Goal: Task Accomplishment & Management: Complete application form

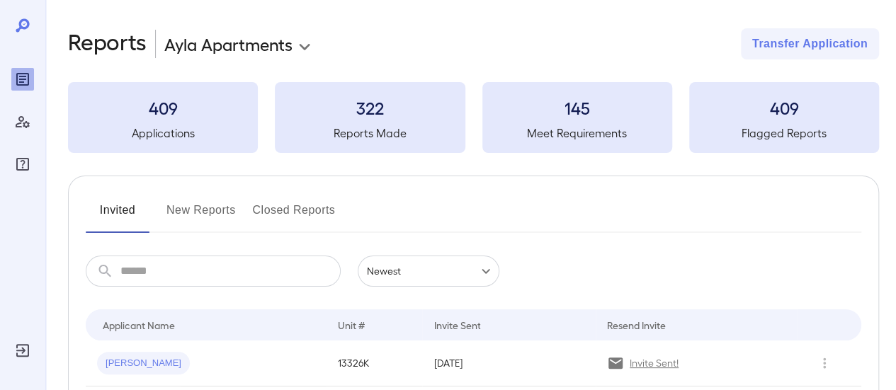
scroll to position [71, 0]
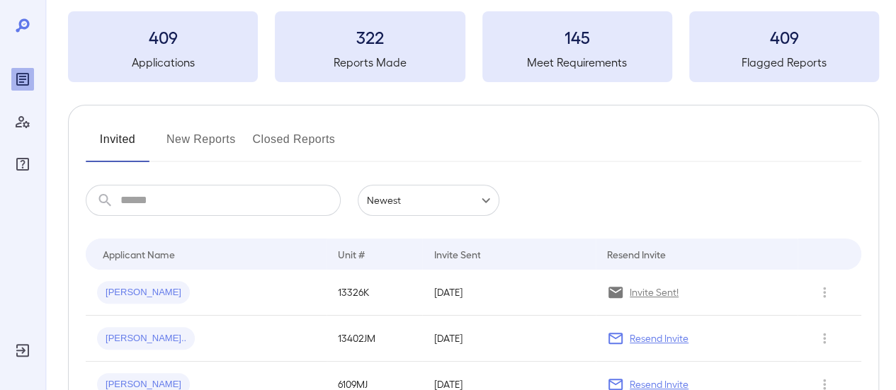
click at [201, 138] on button "New Reports" at bounding box center [200, 145] width 69 height 34
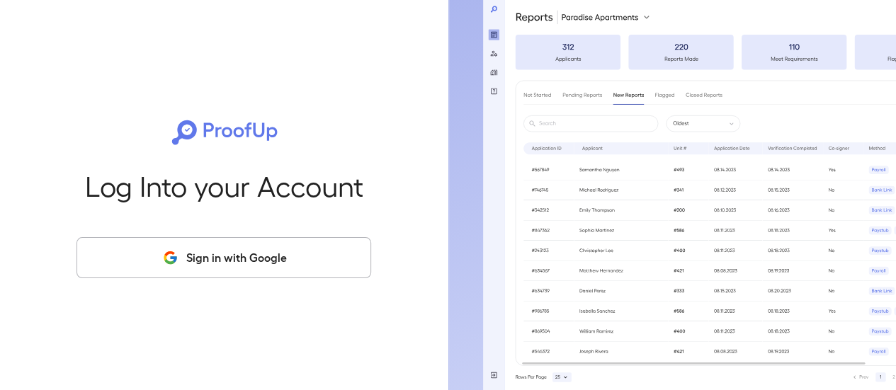
click at [245, 259] on button "Sign in with Google" at bounding box center [223, 257] width 295 height 41
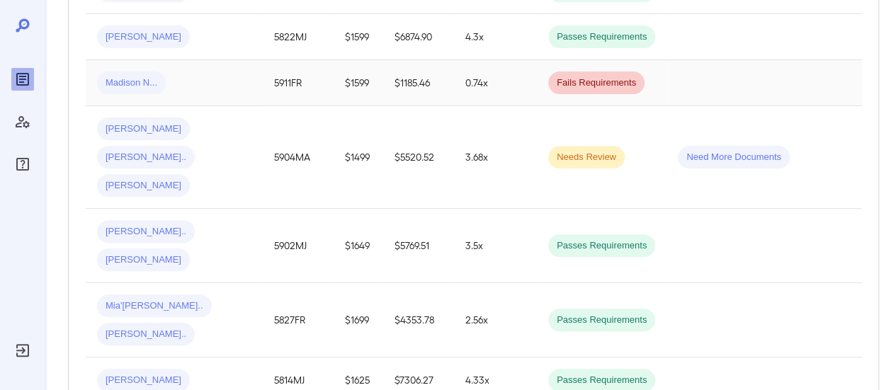
scroll to position [354, 0]
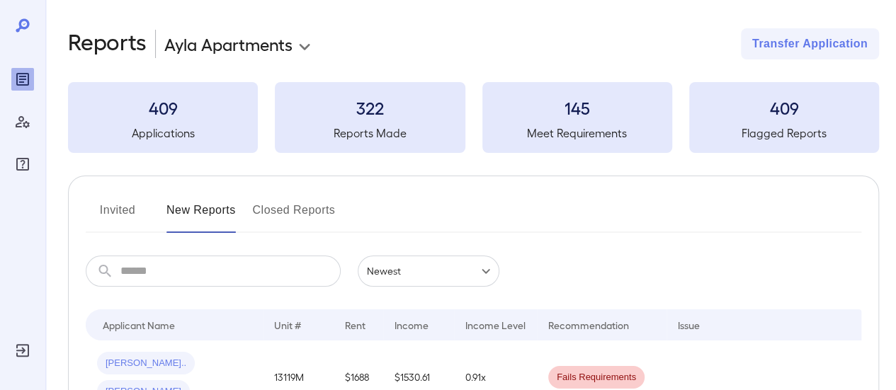
click at [133, 210] on button "Invited" at bounding box center [118, 216] width 64 height 34
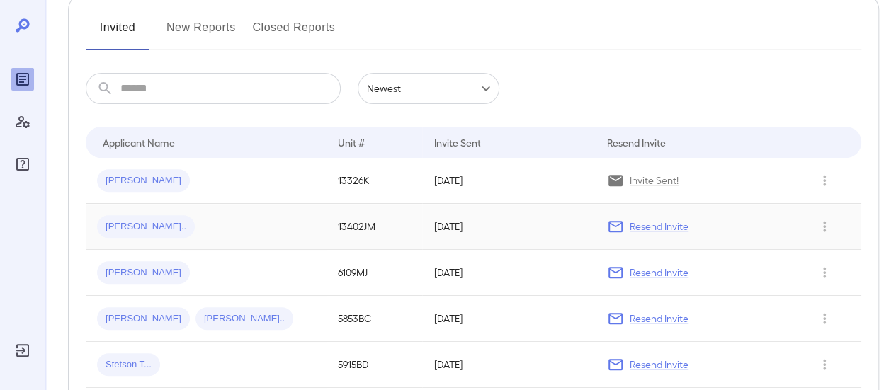
scroll to position [212, 0]
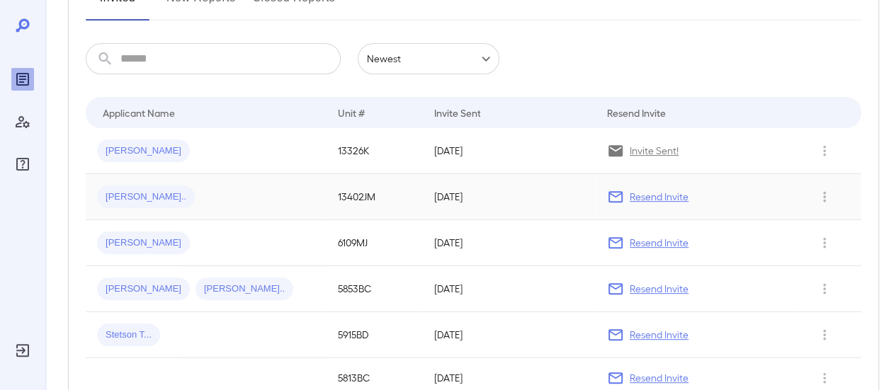
click at [194, 196] on div "Bennie L..." at bounding box center [206, 197] width 218 height 23
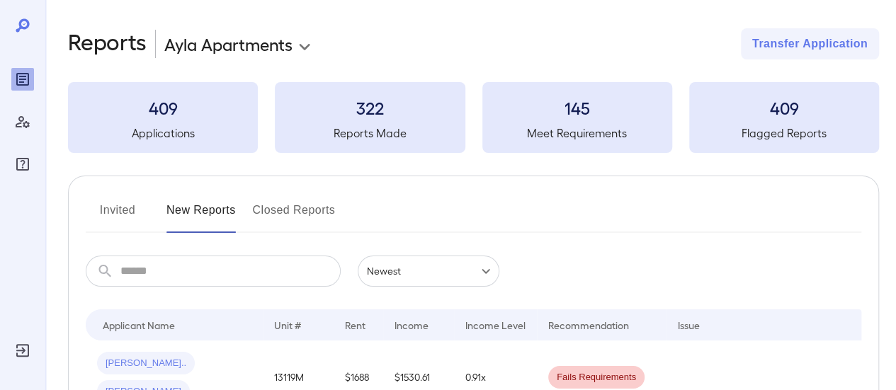
click at [125, 210] on button "Invited" at bounding box center [118, 216] width 64 height 34
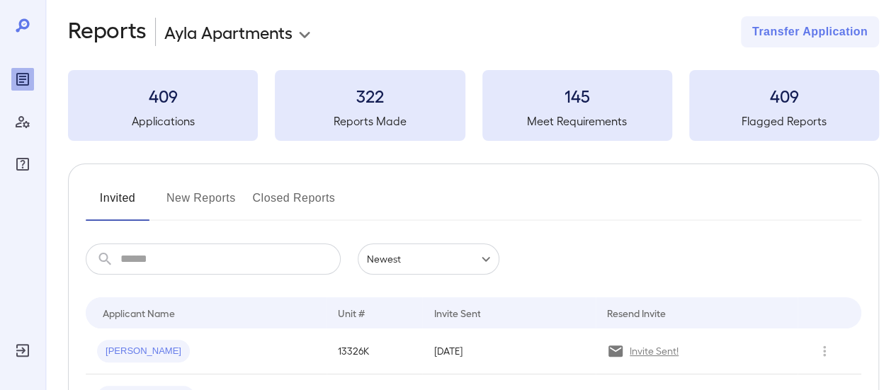
scroll to position [212, 0]
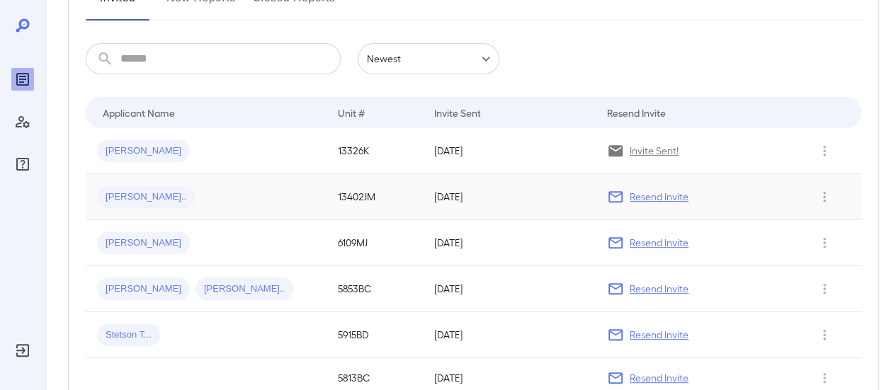
click at [361, 196] on td "13402JM" at bounding box center [375, 197] width 96 height 46
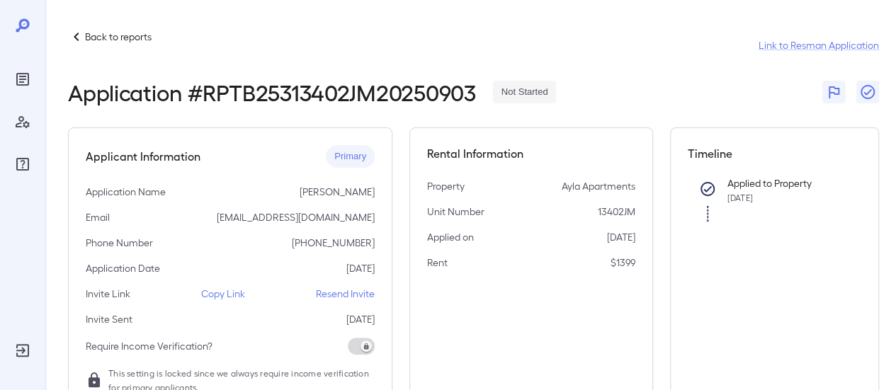
scroll to position [212, 0]
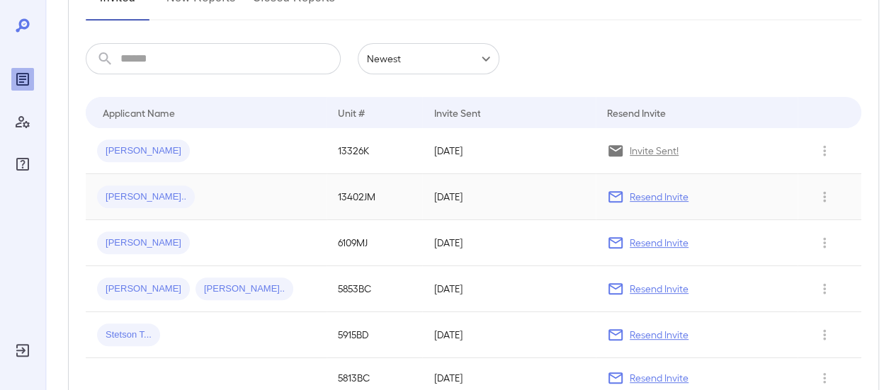
click at [637, 198] on p "Resend Invite" at bounding box center [659, 197] width 59 height 14
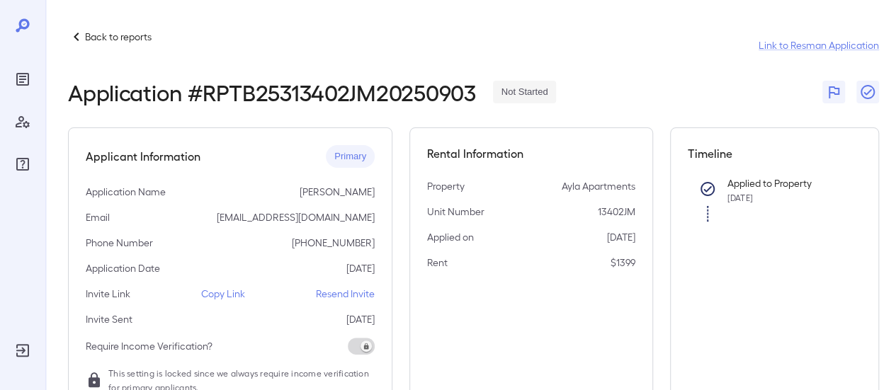
scroll to position [212, 0]
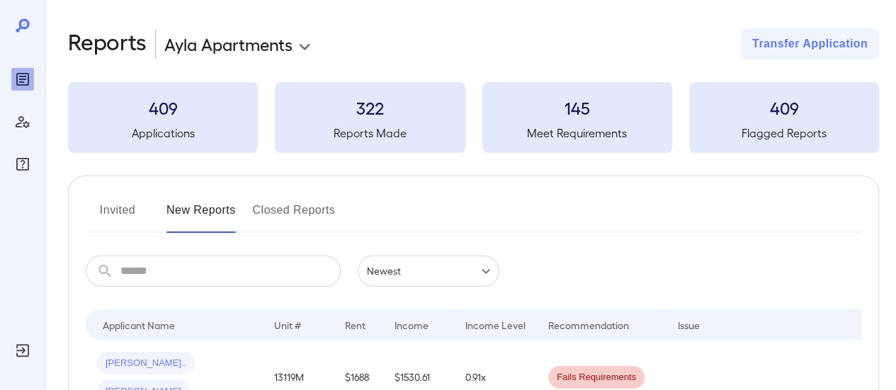
click at [118, 205] on button "Invited" at bounding box center [118, 216] width 64 height 34
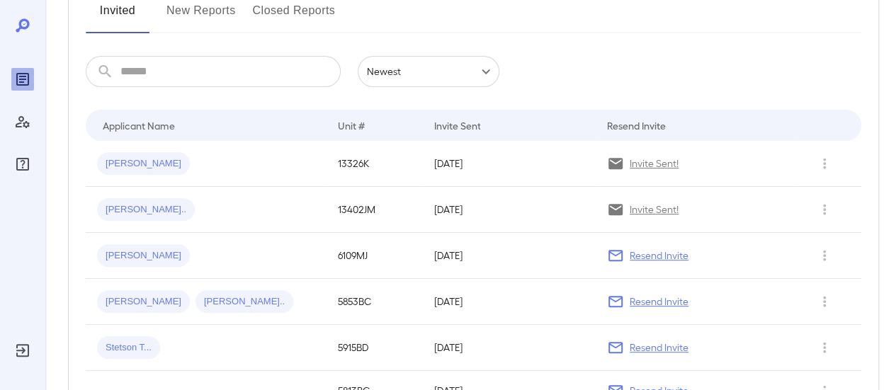
scroll to position [212, 0]
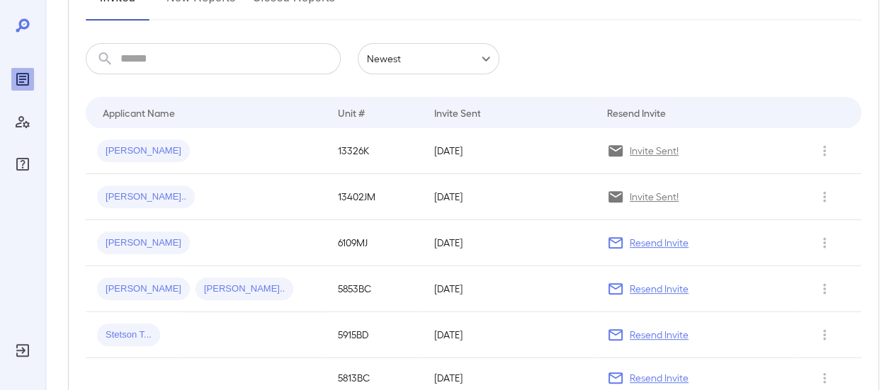
click at [115, 198] on span "Bennie L..." at bounding box center [146, 197] width 98 height 13
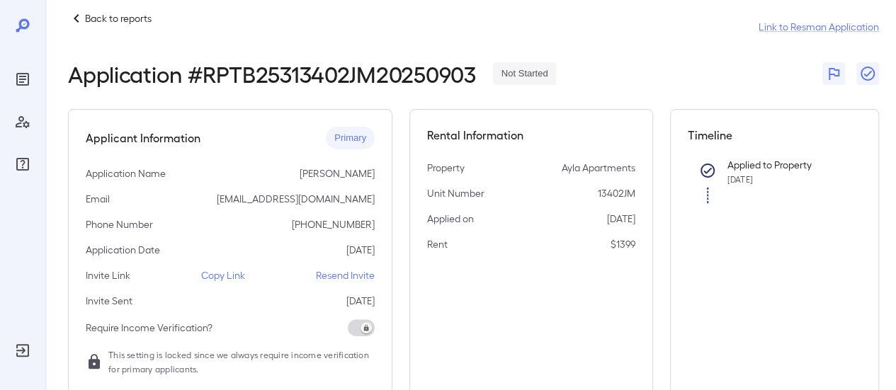
scroll to position [71, 0]
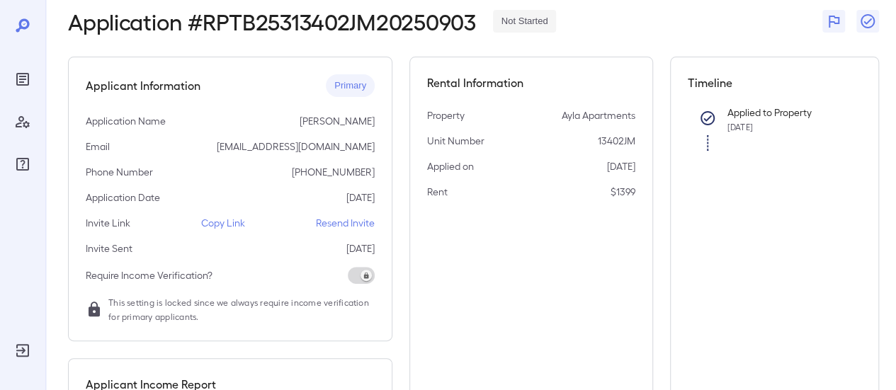
click at [234, 222] on p "Copy Link" at bounding box center [223, 223] width 44 height 14
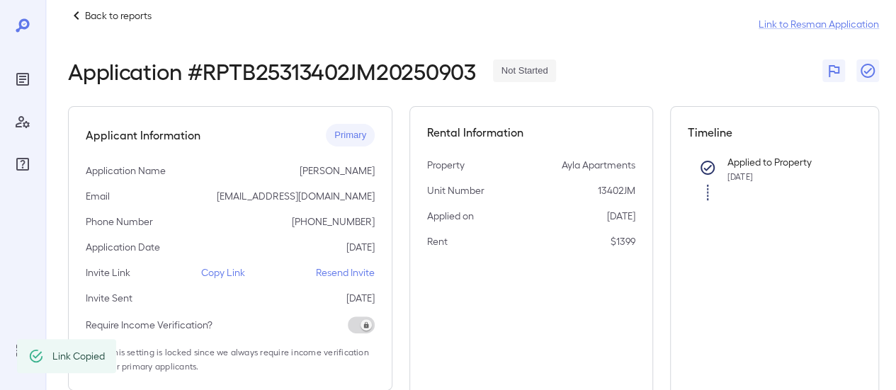
scroll to position [0, 0]
